Goal: Information Seeking & Learning: Check status

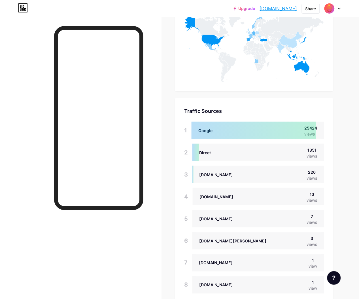
scroll to position [471, 0]
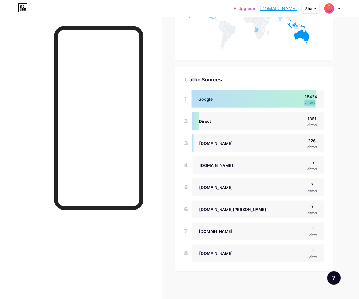
drag, startPoint x: 304, startPoint y: 97, endPoint x: 323, endPoint y: 97, distance: 19.3
click at [323, 97] on div "Google 25424 views" at bounding box center [257, 99] width 133 height 18
click at [327, 97] on div "Traffic Sources Traffic Sources 1 Google 25424 views 2 Direct 1351 views 3 [DOM…" at bounding box center [254, 169] width 158 height 205
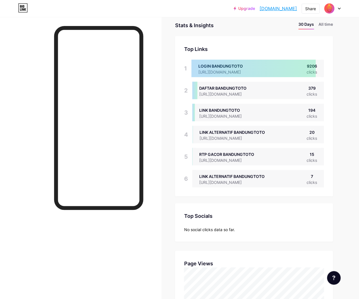
scroll to position [30, 0]
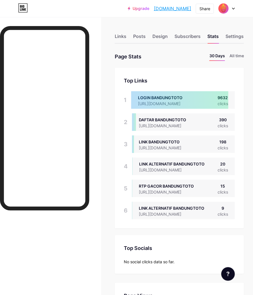
scroll to position [295, 253]
